Goal: Task Accomplishment & Management: Use online tool/utility

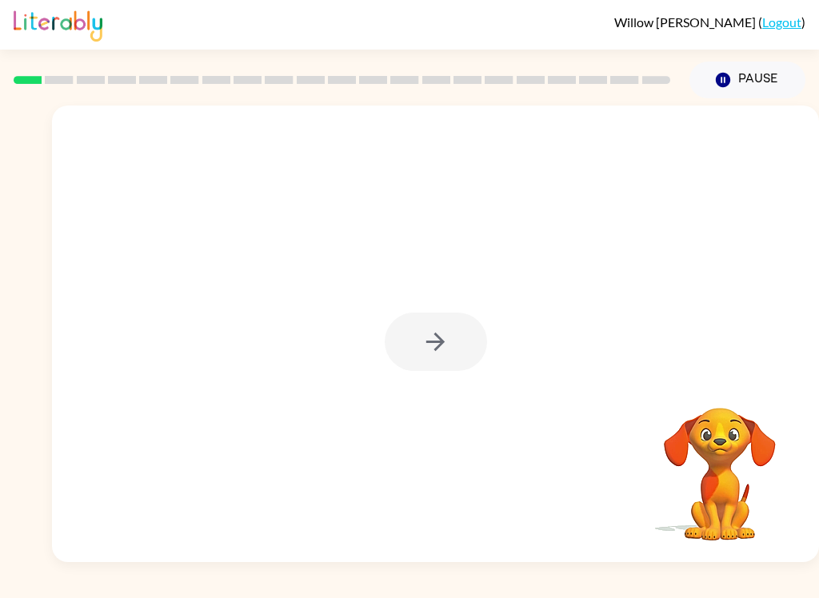
click at [464, 354] on div at bounding box center [436, 342] width 102 height 58
click at [434, 346] on icon "button" at bounding box center [436, 342] width 28 height 28
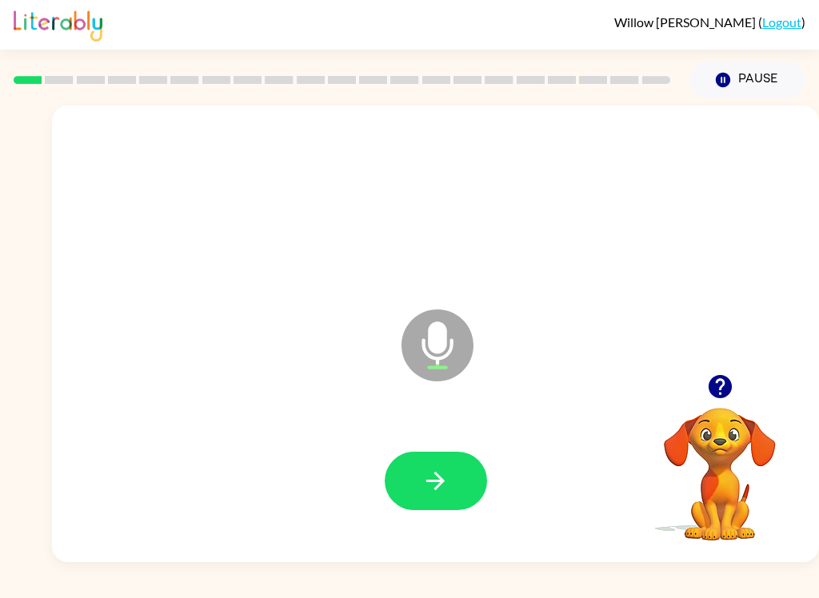
click at [453, 458] on button "button" at bounding box center [436, 481] width 102 height 58
click at [457, 473] on button "button" at bounding box center [436, 481] width 102 height 58
click at [422, 479] on icon "button" at bounding box center [436, 481] width 28 height 28
click at [399, 495] on button "button" at bounding box center [436, 481] width 102 height 58
click at [448, 479] on icon "button" at bounding box center [436, 481] width 28 height 28
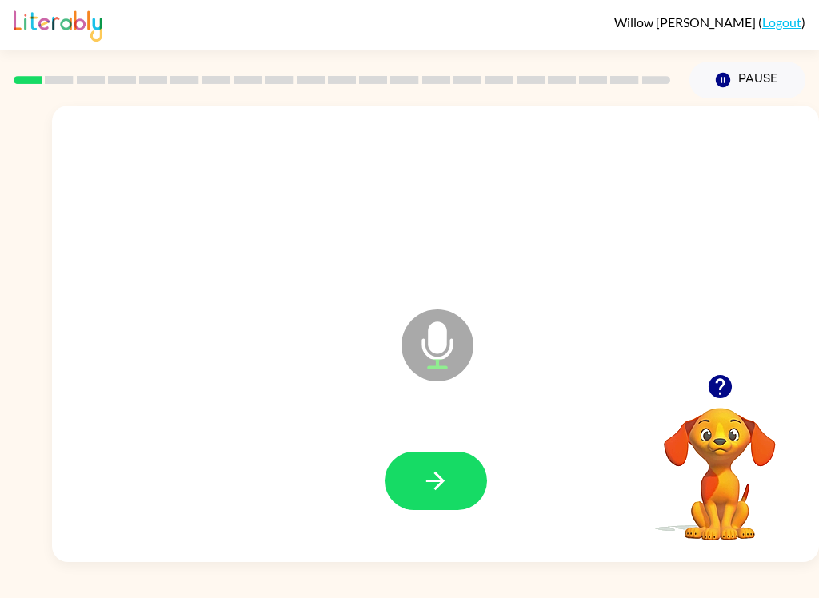
click at [458, 495] on button "button" at bounding box center [436, 481] width 102 height 58
click at [447, 477] on icon "button" at bounding box center [436, 481] width 28 height 28
click at [434, 488] on icon "button" at bounding box center [436, 481] width 28 height 28
click at [444, 484] on icon "button" at bounding box center [436, 481] width 28 height 28
click at [442, 494] on icon "button" at bounding box center [436, 481] width 28 height 28
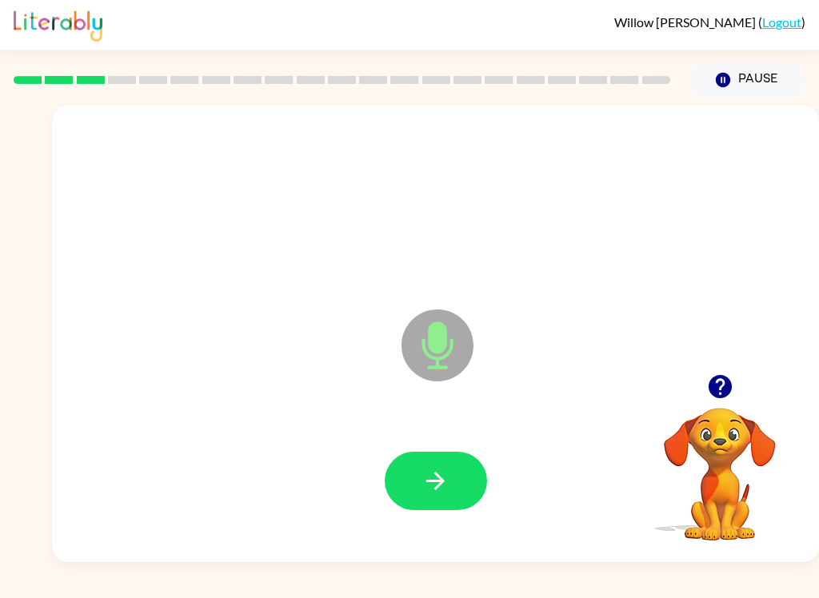
click at [449, 486] on icon "button" at bounding box center [436, 481] width 28 height 28
click at [435, 472] on icon "button" at bounding box center [436, 481] width 28 height 28
click at [455, 479] on button "button" at bounding box center [436, 481] width 102 height 58
click at [451, 477] on button "button" at bounding box center [436, 481] width 102 height 58
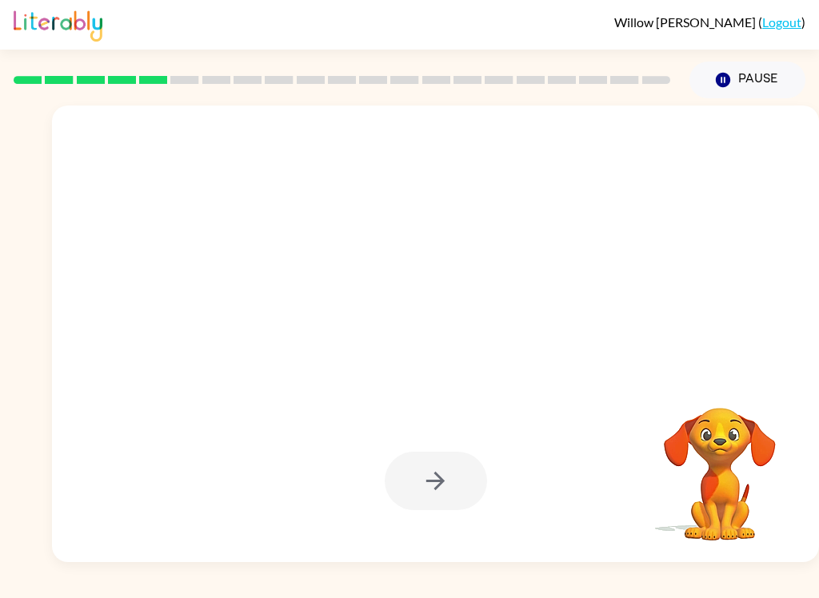
click at [448, 493] on div at bounding box center [436, 481] width 102 height 58
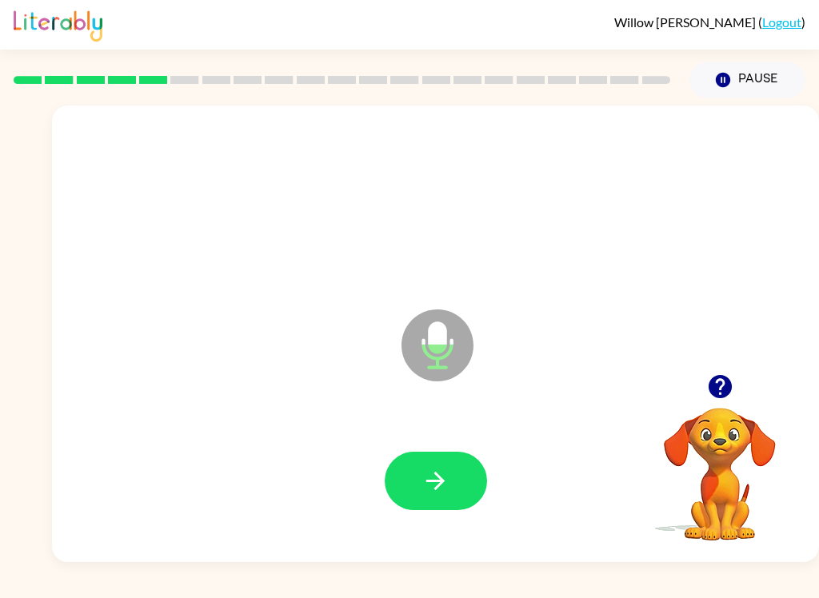
click at [449, 478] on button "button" at bounding box center [436, 481] width 102 height 58
click at [450, 486] on button "button" at bounding box center [436, 481] width 102 height 58
click at [440, 497] on button "button" at bounding box center [436, 481] width 102 height 58
click at [458, 480] on button "button" at bounding box center [436, 481] width 102 height 58
click at [430, 488] on icon "button" at bounding box center [436, 481] width 28 height 28
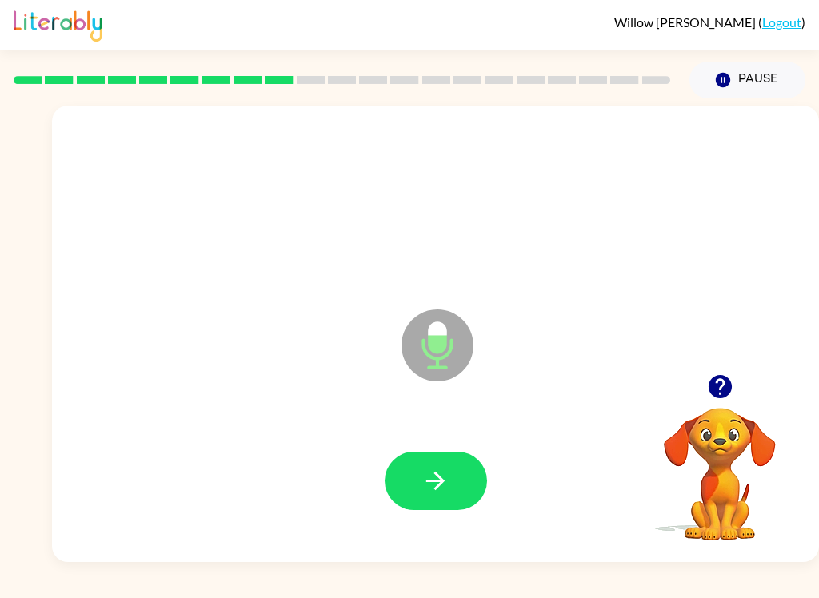
click at [433, 484] on icon "button" at bounding box center [436, 481] width 28 height 28
click at [449, 484] on button "button" at bounding box center [436, 481] width 102 height 58
click at [443, 493] on icon "button" at bounding box center [436, 481] width 28 height 28
click at [447, 491] on icon "button" at bounding box center [436, 481] width 28 height 28
click at [451, 494] on button "button" at bounding box center [436, 481] width 102 height 58
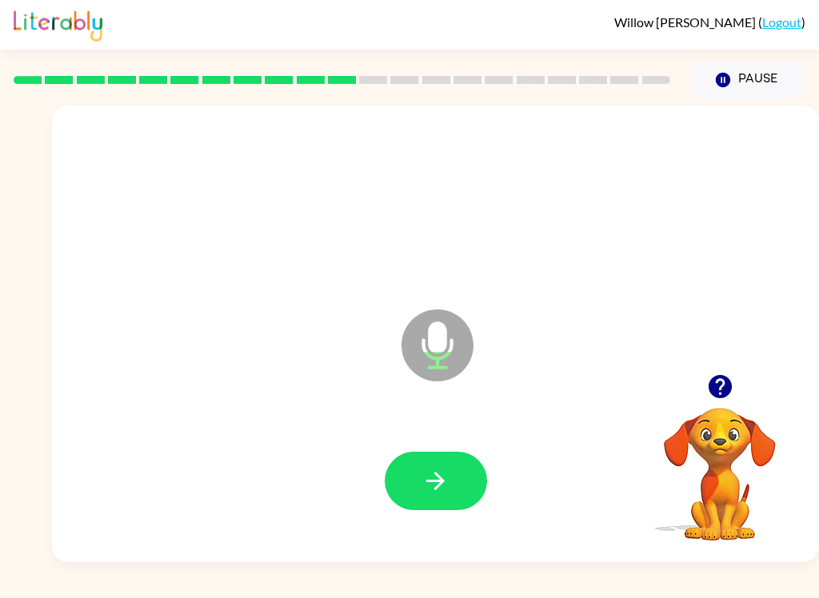
click at [444, 481] on icon "button" at bounding box center [435, 481] width 18 height 18
click at [461, 476] on button "button" at bounding box center [436, 481] width 102 height 58
click at [449, 497] on button "button" at bounding box center [436, 481] width 102 height 58
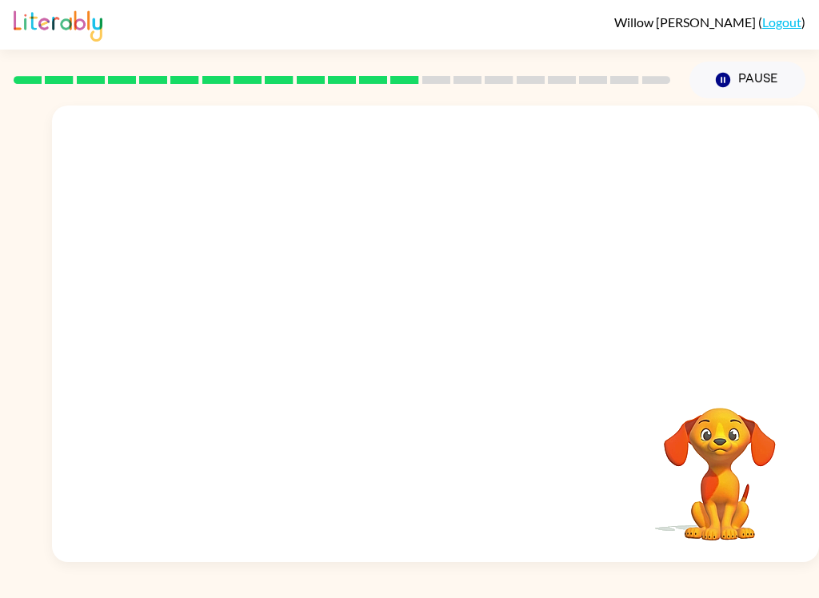
click at [815, 457] on div "Your browser must support playing .mp4 files to use Literably. Please try using…" at bounding box center [435, 334] width 767 height 457
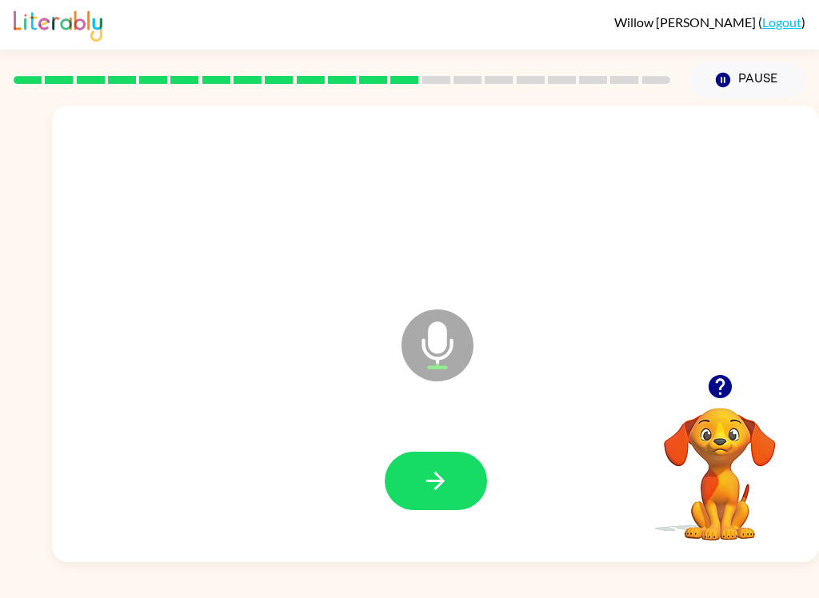
click at [443, 493] on icon "button" at bounding box center [436, 481] width 28 height 28
click at [468, 481] on button "button" at bounding box center [436, 481] width 102 height 58
click at [453, 466] on button "button" at bounding box center [436, 481] width 102 height 58
click at [448, 500] on button "button" at bounding box center [436, 481] width 102 height 58
click at [450, 472] on button "button" at bounding box center [436, 481] width 102 height 58
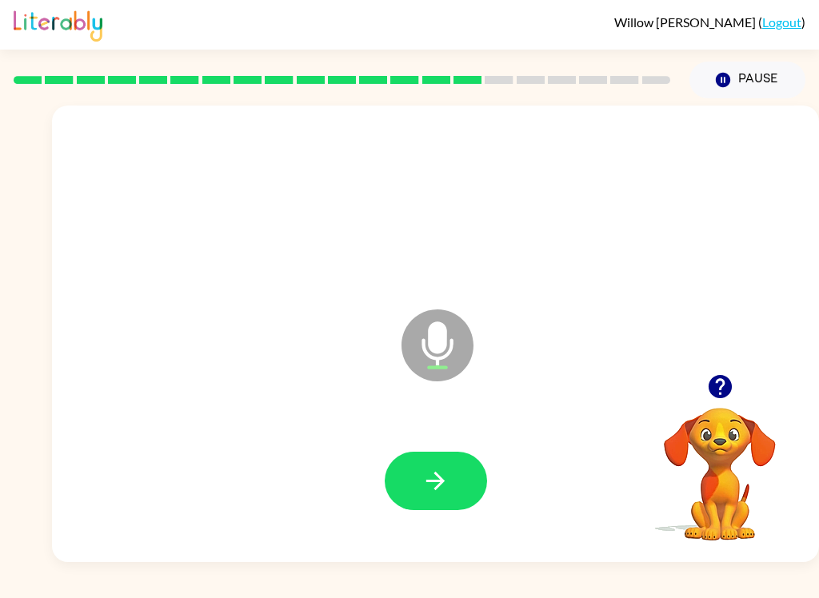
click at [420, 488] on button "button" at bounding box center [436, 481] width 102 height 58
click at [438, 481] on icon "button" at bounding box center [435, 481] width 18 height 18
click at [446, 469] on icon "button" at bounding box center [436, 481] width 28 height 28
click at [439, 484] on icon "button" at bounding box center [436, 481] width 28 height 28
click at [458, 489] on button "button" at bounding box center [436, 481] width 102 height 58
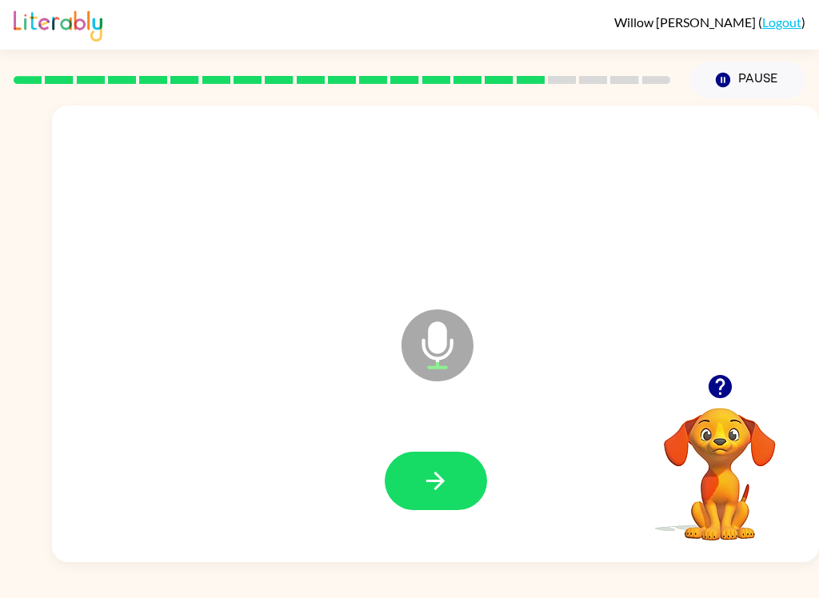
click at [449, 489] on icon "button" at bounding box center [436, 481] width 28 height 28
click at [449, 493] on icon "button" at bounding box center [436, 481] width 28 height 28
click at [479, 477] on button "button" at bounding box center [436, 481] width 102 height 58
click at [435, 481] on icon "button" at bounding box center [435, 481] width 18 height 18
click at [449, 493] on icon "button" at bounding box center [436, 481] width 28 height 28
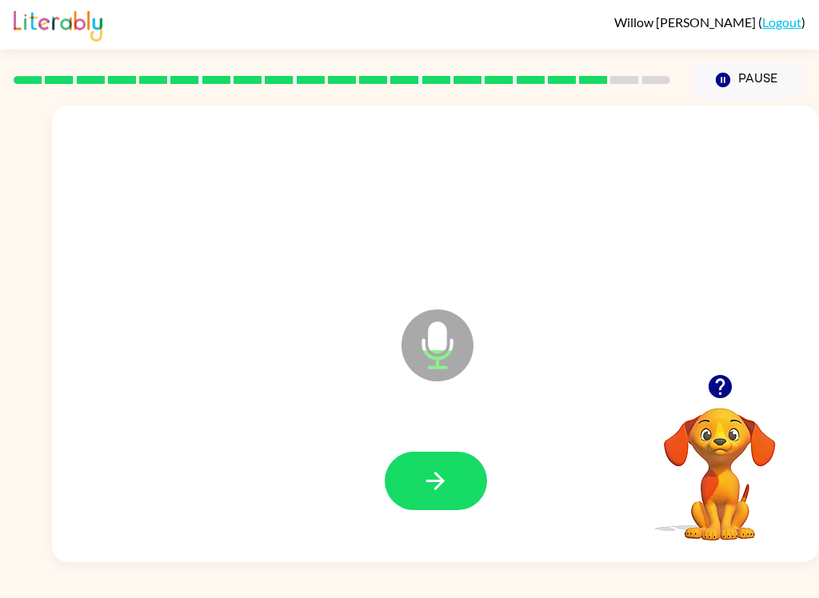
click at [465, 472] on button "button" at bounding box center [436, 481] width 102 height 58
click at [434, 466] on button "button" at bounding box center [436, 481] width 102 height 58
click at [435, 463] on button "button" at bounding box center [436, 481] width 102 height 58
click at [430, 477] on icon "button" at bounding box center [436, 481] width 28 height 28
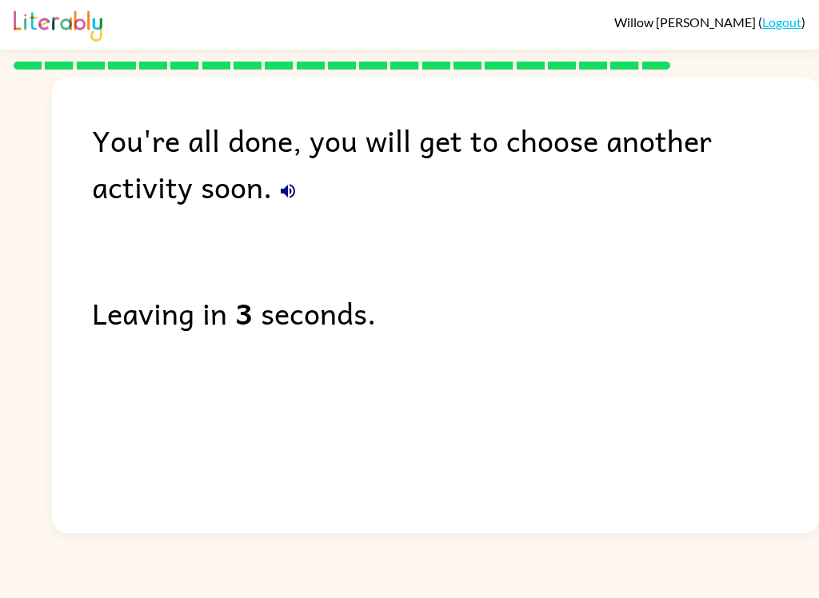
click at [30, 551] on div "[PERSON_NAME] ( Logout ) You're all done, you will get to choose another activi…" at bounding box center [409, 299] width 819 height 598
click at [8, 515] on div "You're all done, you will get to choose another activity soon. Leaving in 3 sec…" at bounding box center [409, 302] width 819 height 464
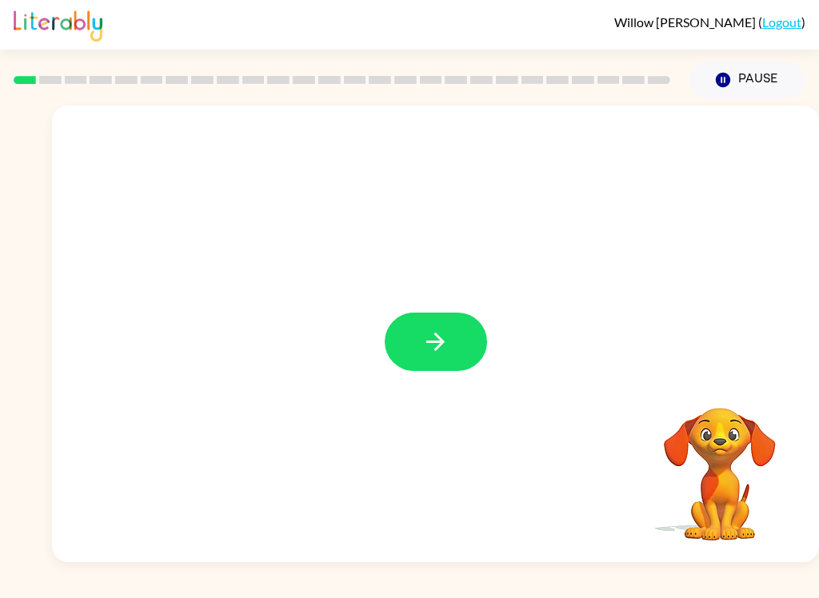
click at [458, 329] on button "button" at bounding box center [436, 342] width 102 height 58
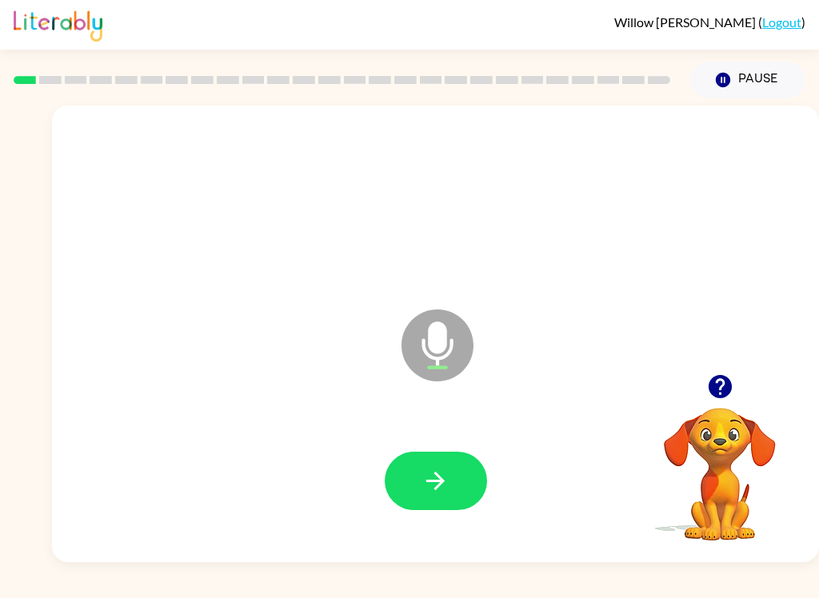
click at [427, 473] on icon "button" at bounding box center [436, 481] width 28 height 28
click at [439, 480] on icon "button" at bounding box center [436, 481] width 28 height 28
click at [462, 486] on button "button" at bounding box center [436, 481] width 102 height 58
click at [453, 481] on button "button" at bounding box center [436, 481] width 102 height 58
click at [460, 498] on button "button" at bounding box center [436, 481] width 102 height 58
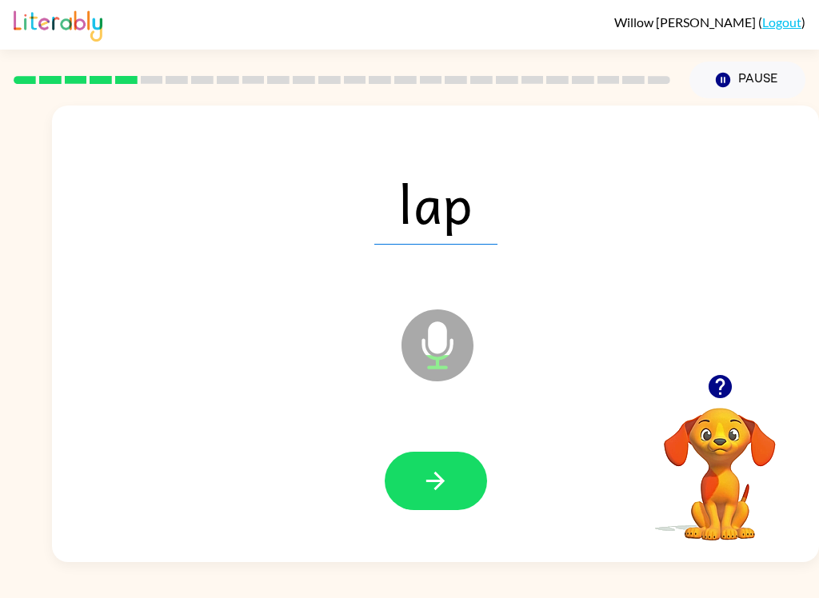
click at [475, 478] on button "button" at bounding box center [436, 481] width 102 height 58
click at [445, 489] on icon "button" at bounding box center [436, 481] width 28 height 28
click at [453, 481] on button "button" at bounding box center [436, 481] width 102 height 58
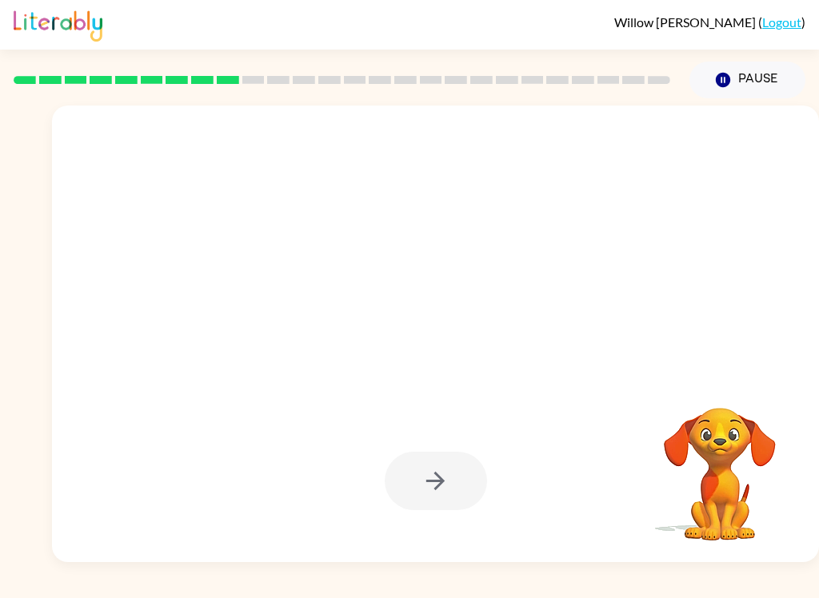
click at [461, 486] on div at bounding box center [436, 481] width 102 height 58
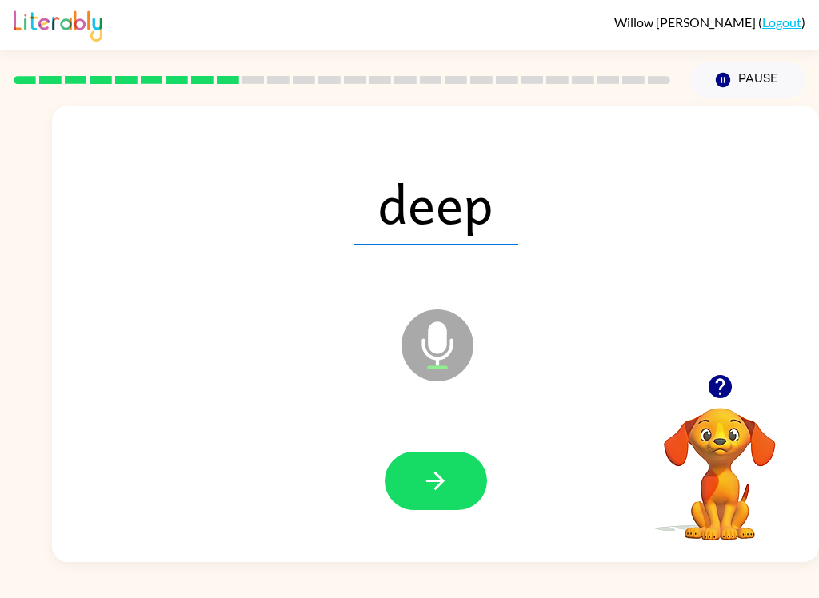
click at [436, 458] on button "button" at bounding box center [436, 481] width 102 height 58
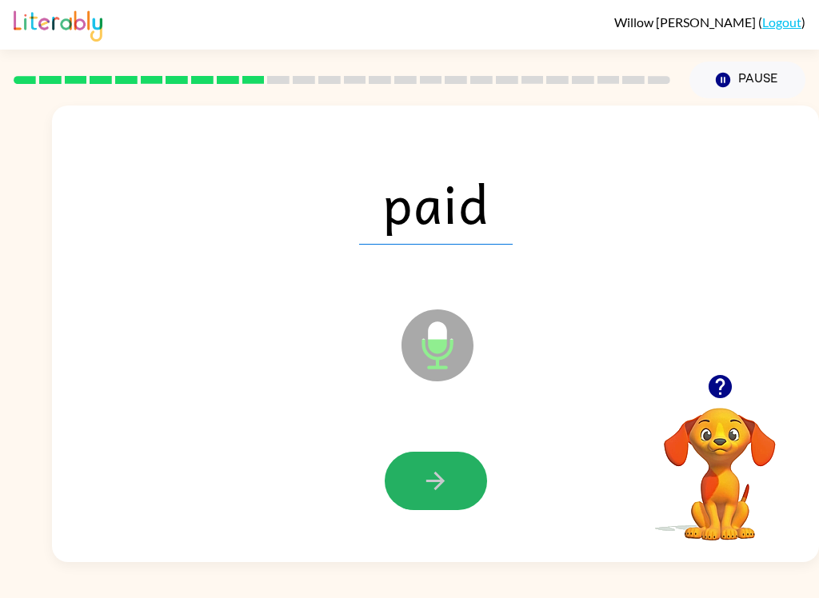
click at [457, 479] on button "button" at bounding box center [436, 481] width 102 height 58
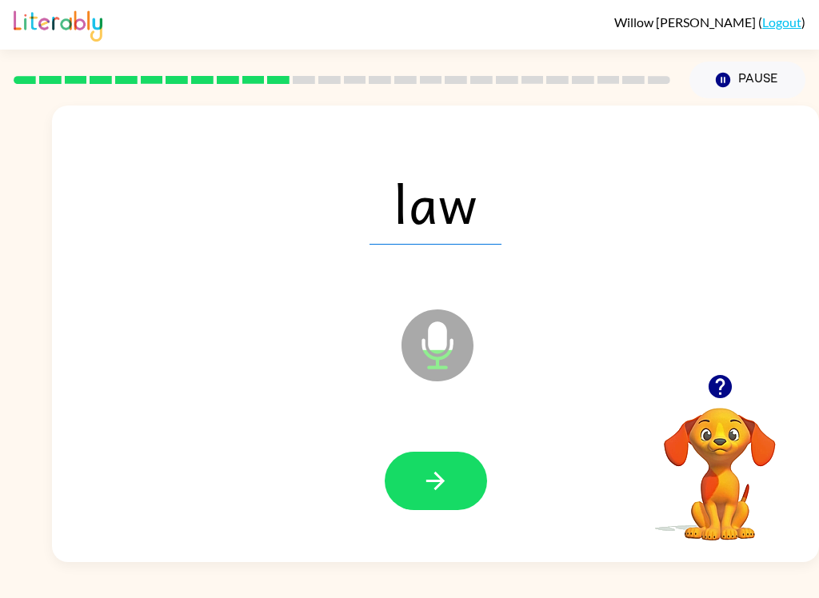
click at [441, 474] on icon "button" at bounding box center [436, 481] width 28 height 28
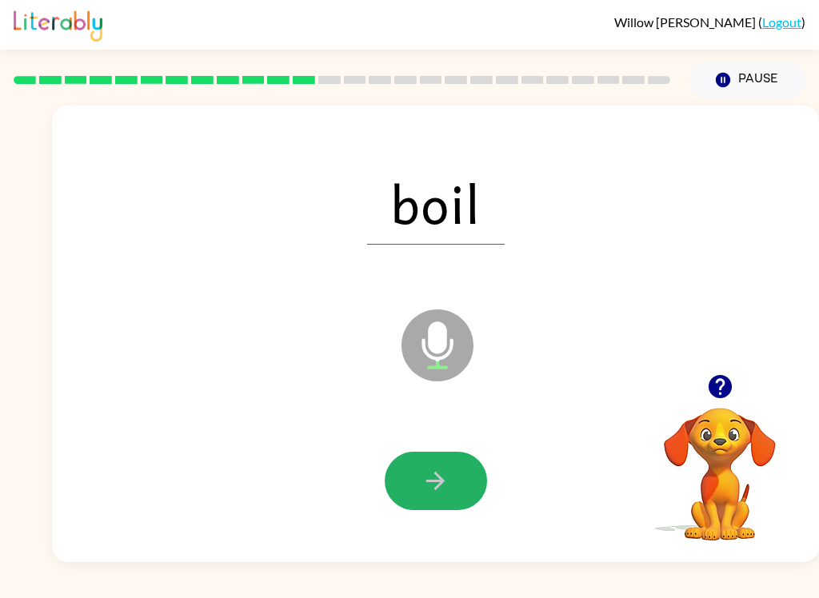
click at [469, 474] on button "button" at bounding box center [436, 481] width 102 height 58
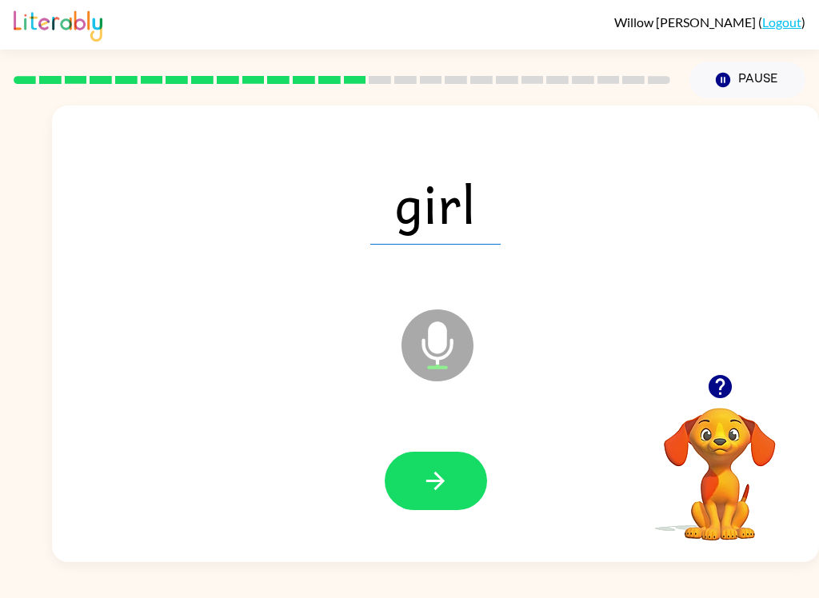
click at [439, 465] on button "button" at bounding box center [436, 481] width 102 height 58
click at [453, 458] on button "button" at bounding box center [436, 481] width 102 height 58
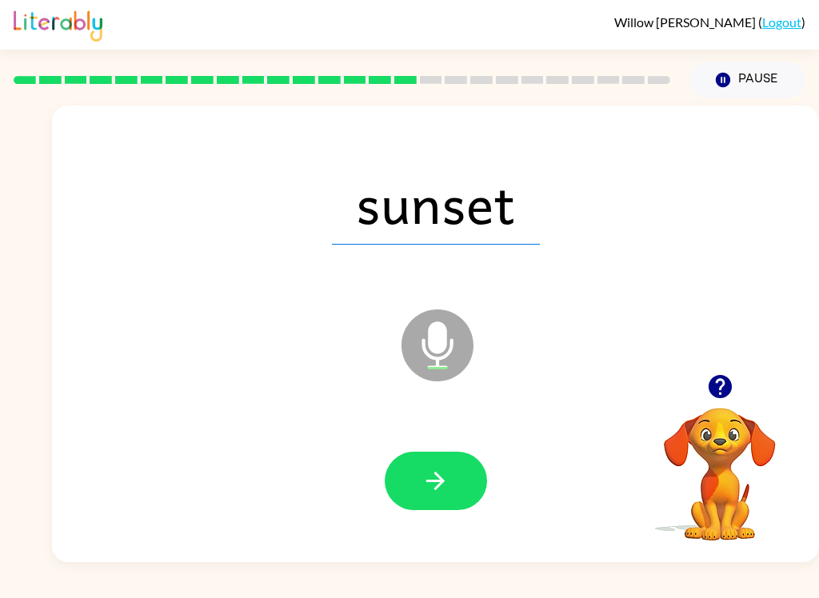
click at [418, 509] on button "button" at bounding box center [436, 481] width 102 height 58
click at [457, 486] on button "button" at bounding box center [436, 481] width 102 height 58
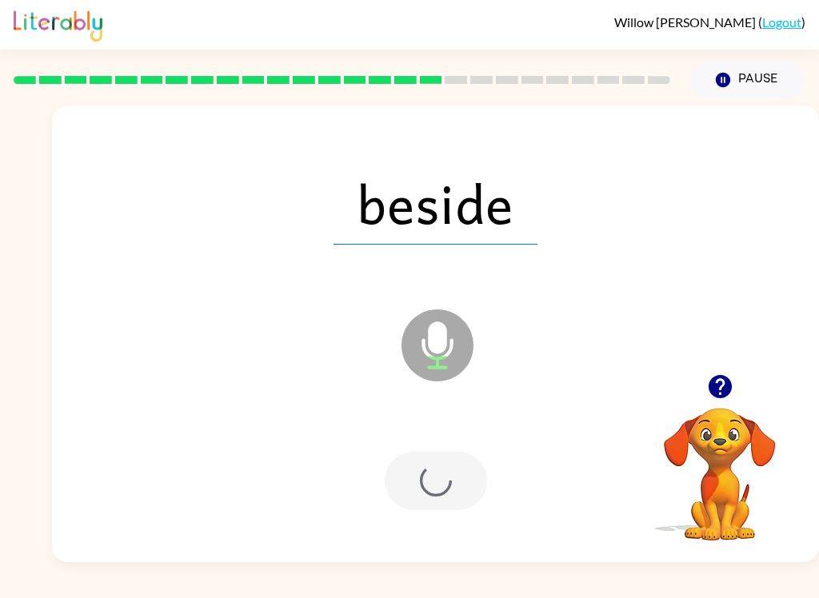
click at [465, 487] on div at bounding box center [436, 481] width 102 height 58
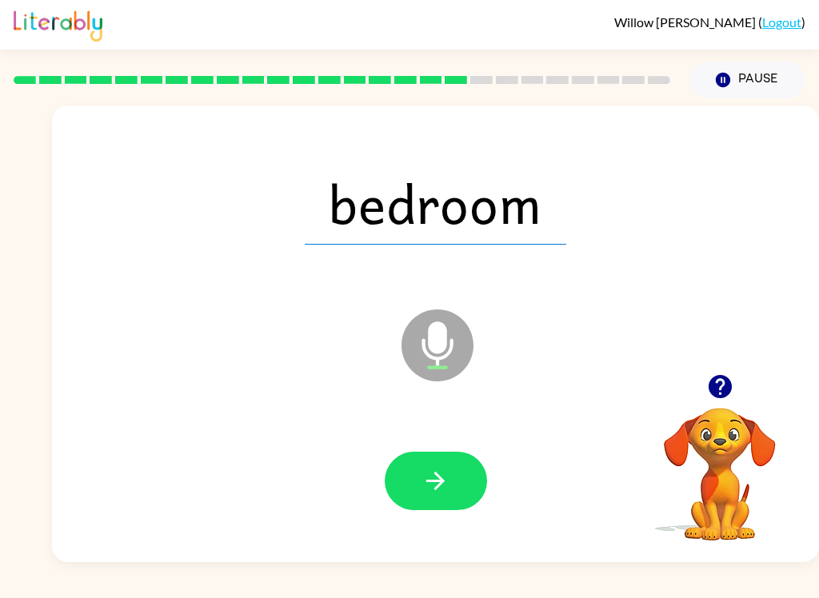
click at [442, 508] on button "button" at bounding box center [436, 481] width 102 height 58
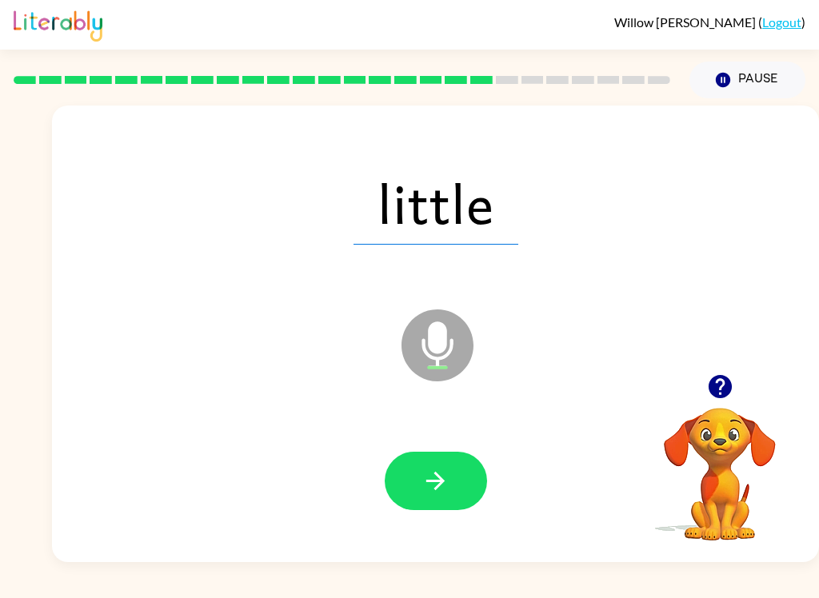
click at [453, 469] on button "button" at bounding box center [436, 481] width 102 height 58
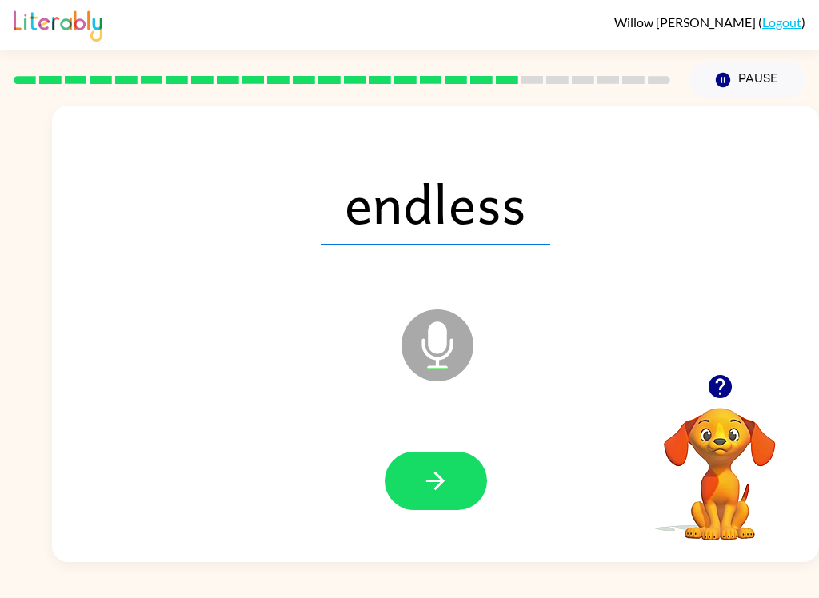
click at [444, 453] on button "button" at bounding box center [436, 481] width 102 height 58
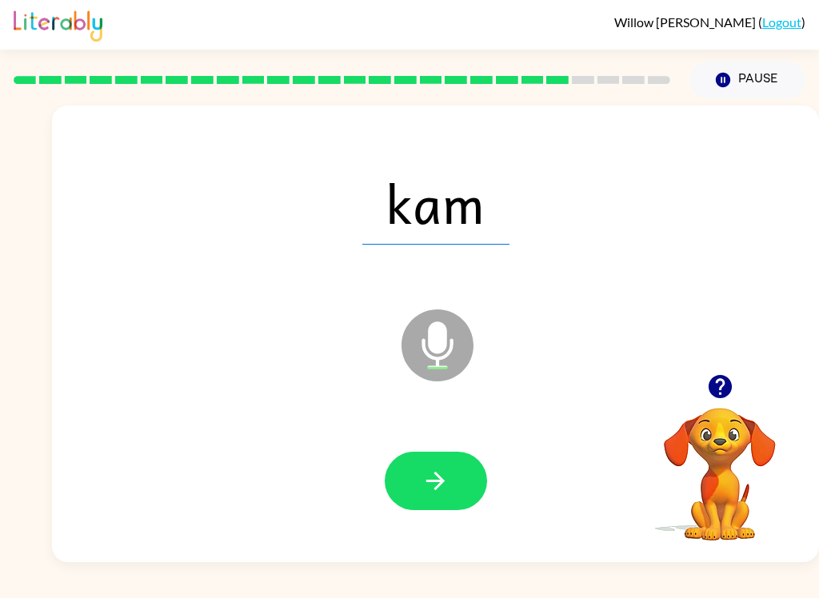
click at [446, 497] on button "button" at bounding box center [436, 481] width 102 height 58
click at [457, 499] on button "button" at bounding box center [436, 481] width 102 height 58
click at [451, 487] on button "button" at bounding box center [436, 481] width 102 height 58
click at [443, 490] on icon "button" at bounding box center [436, 481] width 28 height 28
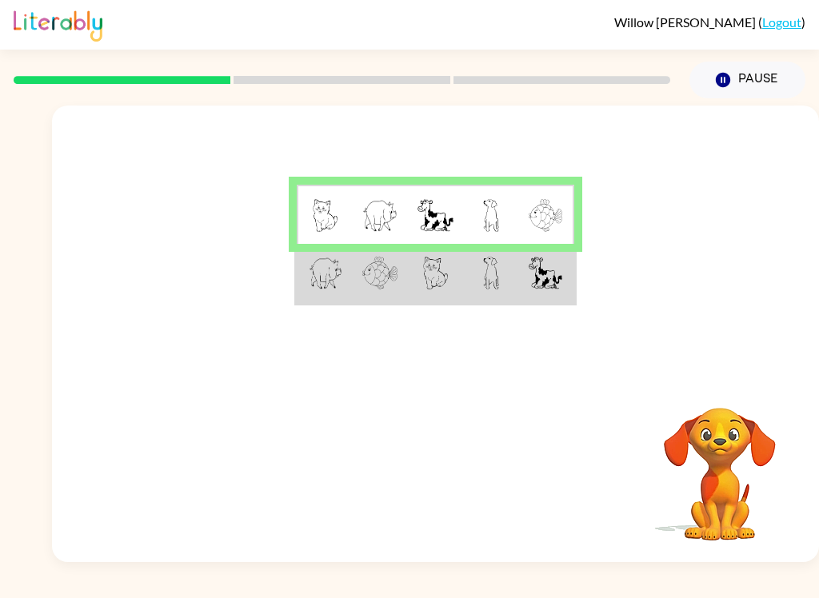
click at [346, 304] on td at bounding box center [324, 274] width 55 height 60
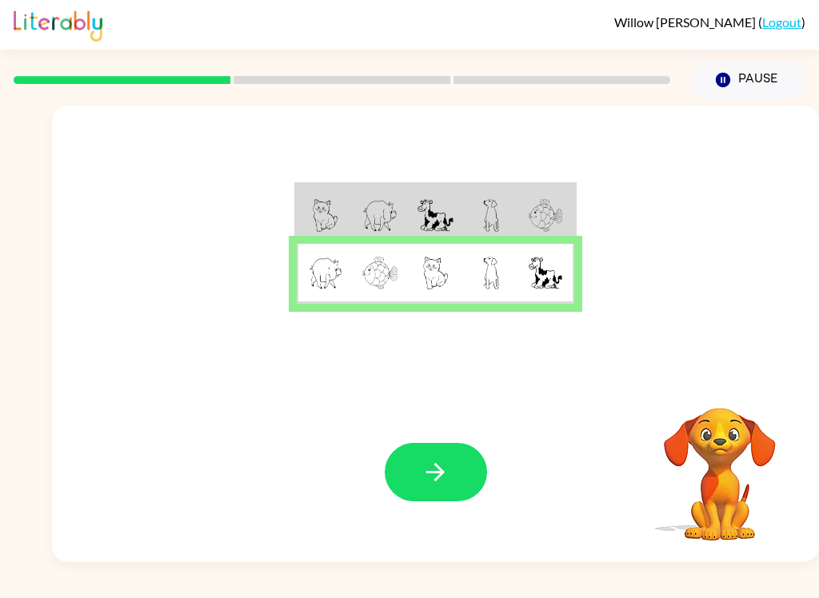
click at [420, 469] on button "button" at bounding box center [436, 472] width 102 height 58
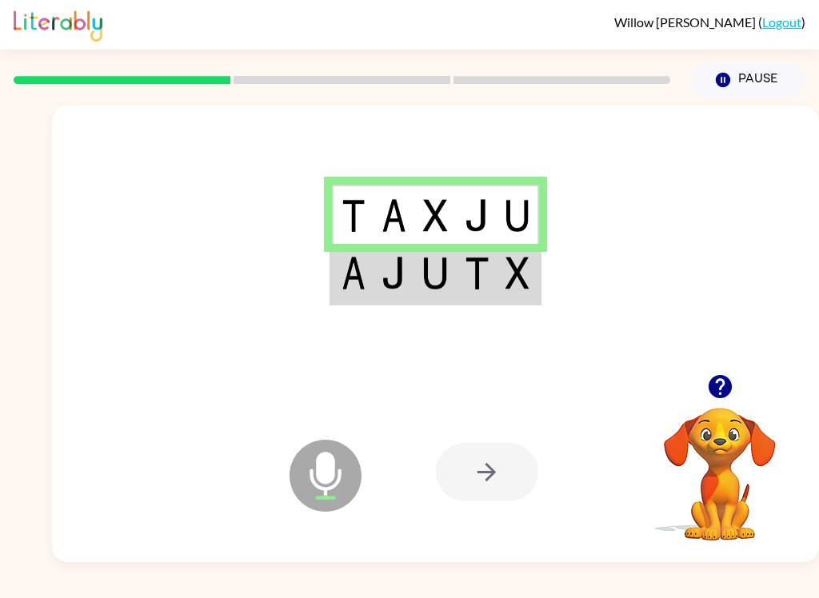
click at [488, 461] on div at bounding box center [487, 472] width 102 height 58
click at [496, 464] on div at bounding box center [487, 472] width 102 height 58
click at [454, 299] on td at bounding box center [436, 274] width 42 height 60
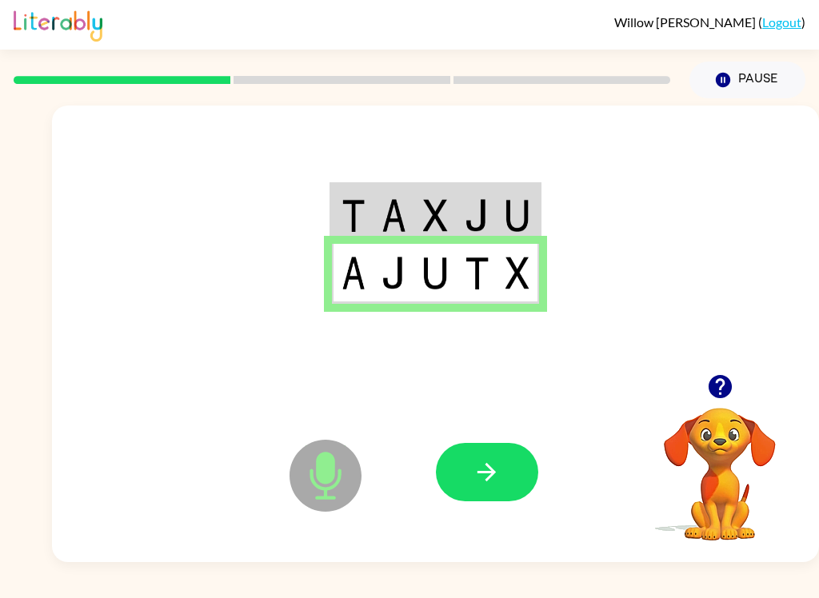
click at [502, 455] on button "button" at bounding box center [487, 472] width 102 height 58
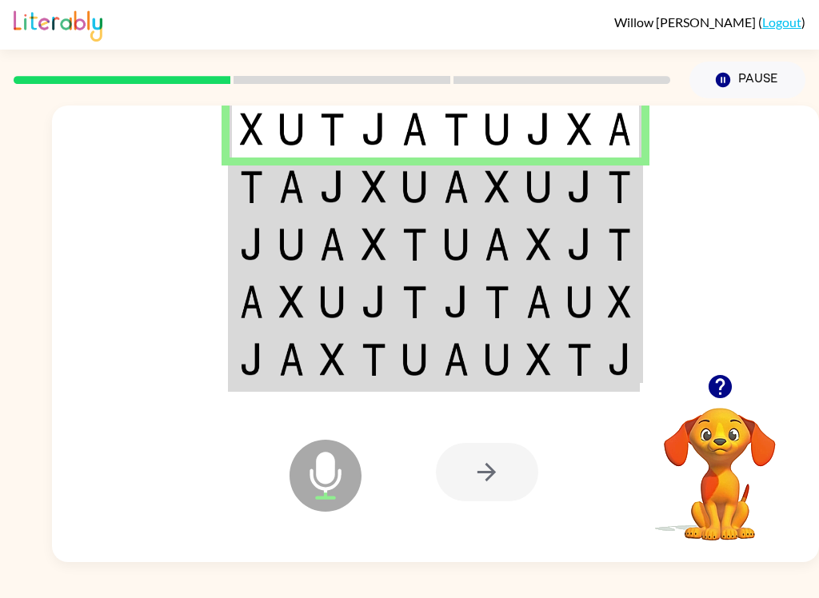
click at [348, 74] on div at bounding box center [342, 80] width 676 height 56
click at [151, 76] on div at bounding box center [342, 80] width 676 height 56
click at [512, 203] on td at bounding box center [497, 187] width 41 height 58
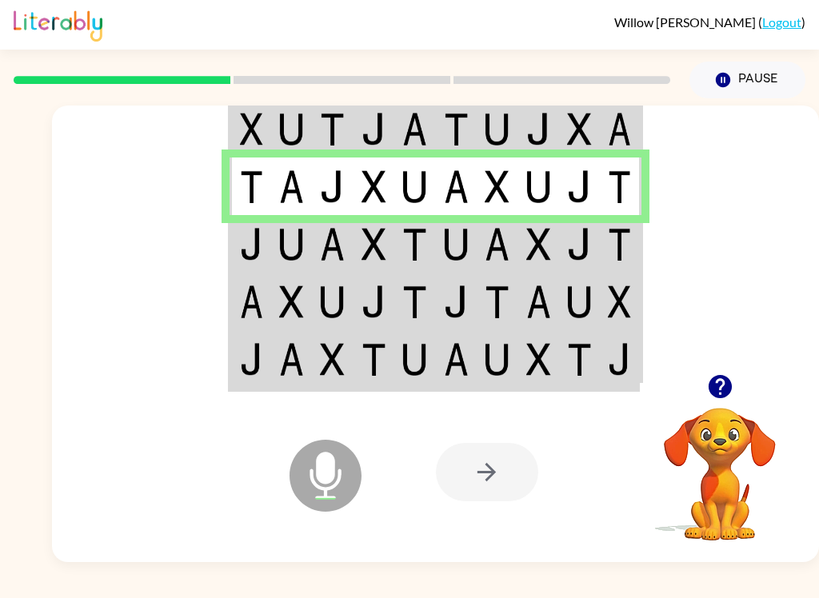
click at [390, 249] on td at bounding box center [374, 244] width 41 height 58
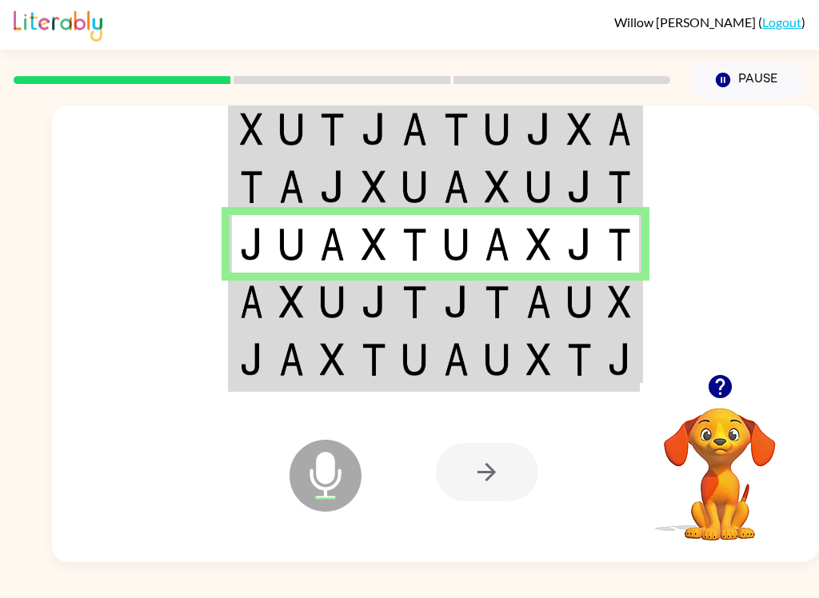
click at [322, 294] on img at bounding box center [332, 302] width 25 height 33
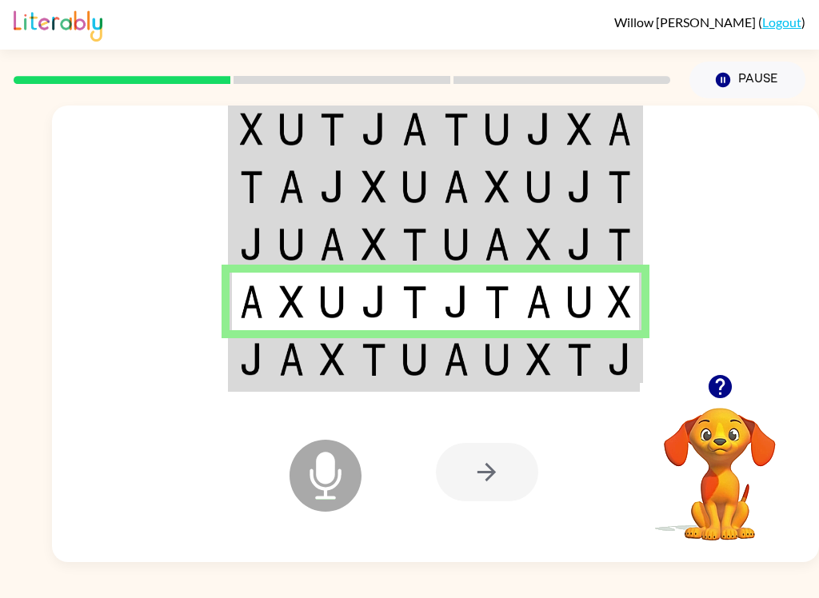
click at [509, 371] on img at bounding box center [497, 359] width 25 height 33
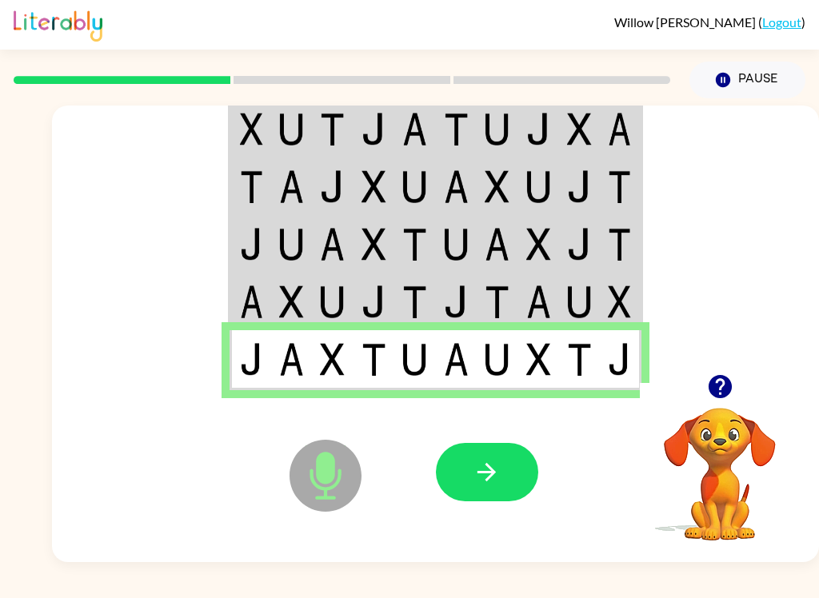
click at [494, 484] on icon "button" at bounding box center [487, 472] width 28 height 28
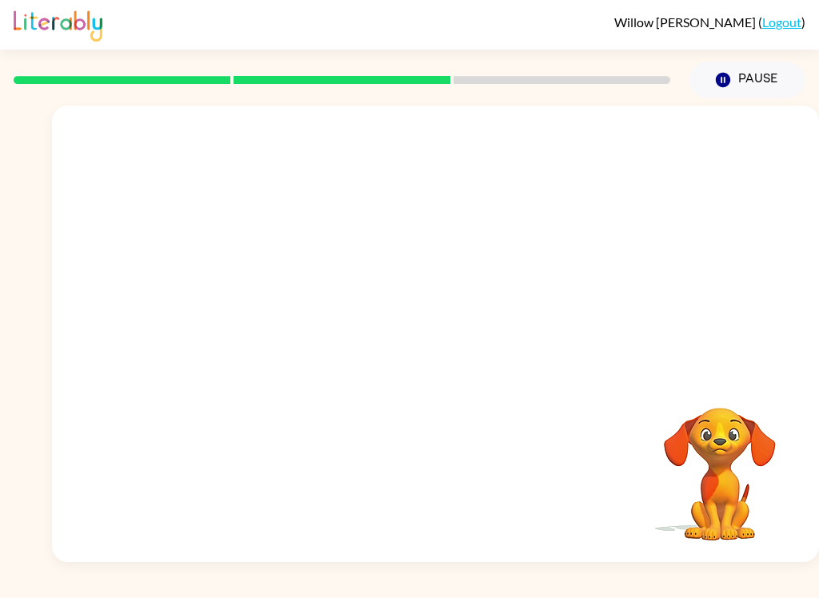
click at [765, 64] on button "Pause Pause" at bounding box center [747, 80] width 116 height 37
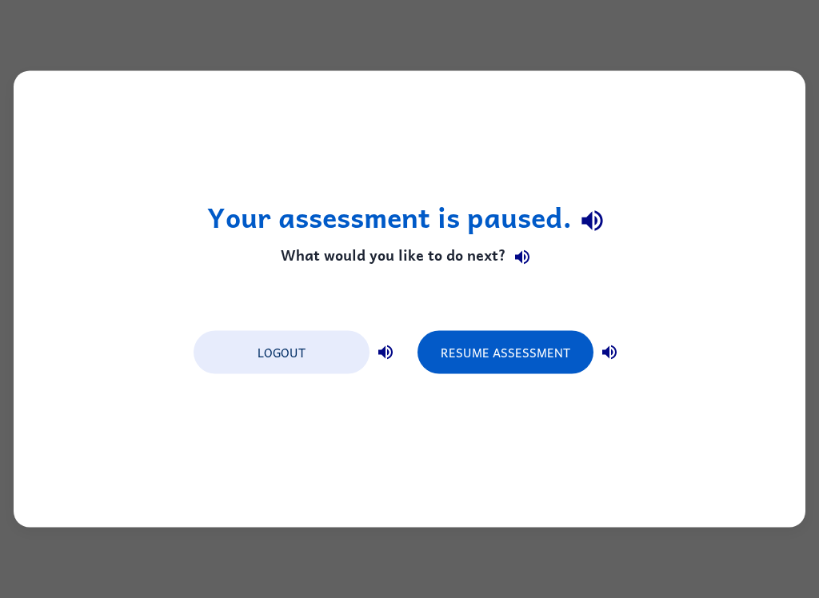
click at [303, 357] on button "Logout" at bounding box center [282, 352] width 176 height 43
